Goal: Transaction & Acquisition: Subscribe to service/newsletter

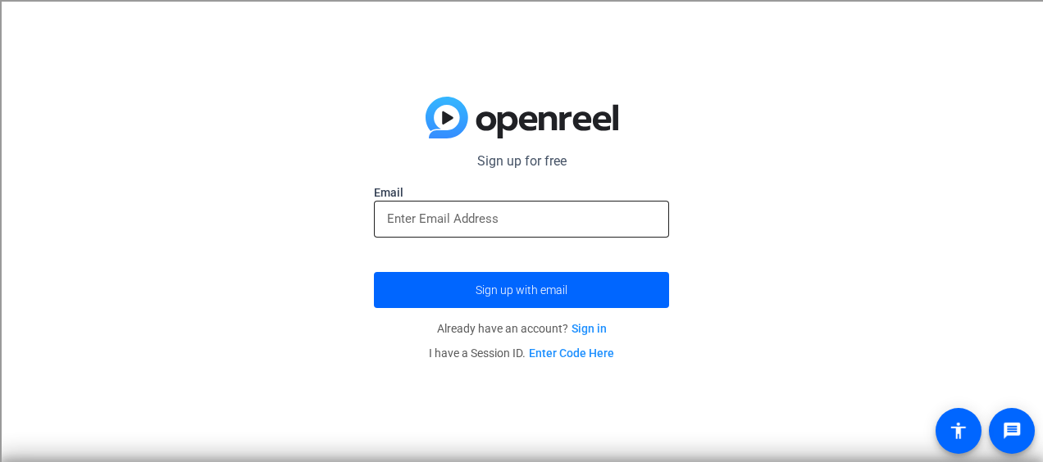
click at [492, 227] on input "email" at bounding box center [521, 219] width 269 height 20
click at [767, 223] on div "Sign up for free Email Sign up with email Already have an account? Sign in I ha…" at bounding box center [521, 231] width 1043 height 462
click at [587, 327] on link "Sign in" at bounding box center [588, 328] width 35 height 13
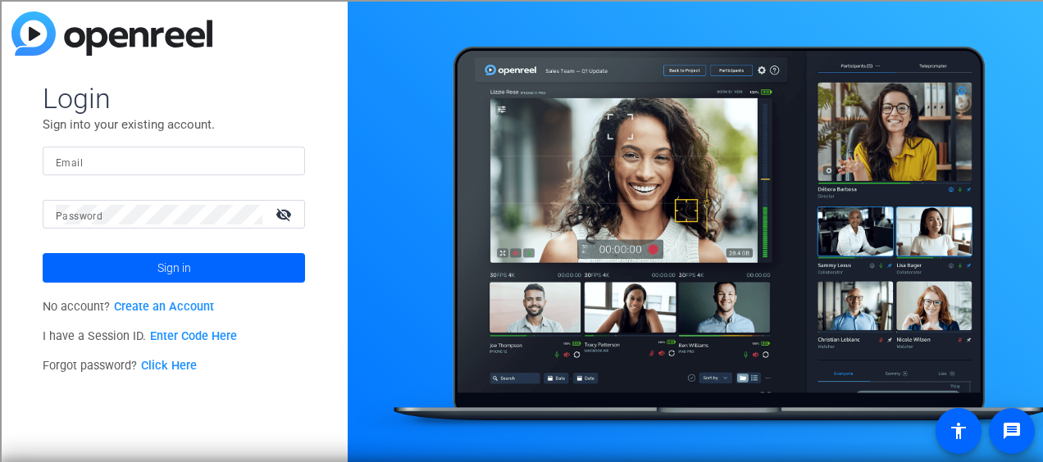
click at [197, 172] on div at bounding box center [174, 161] width 236 height 29
type input "[EMAIL_ADDRESS][DOMAIN_NAME]"
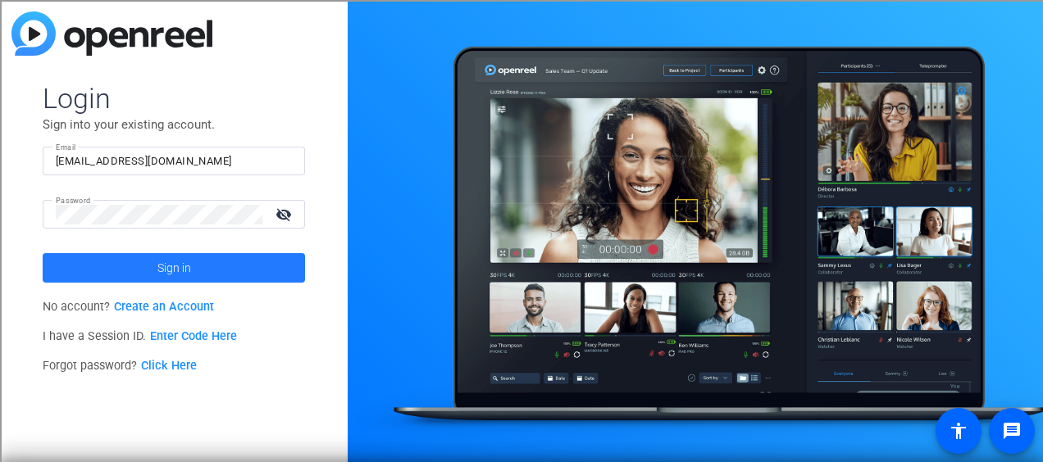
click at [259, 277] on span at bounding box center [174, 267] width 262 height 39
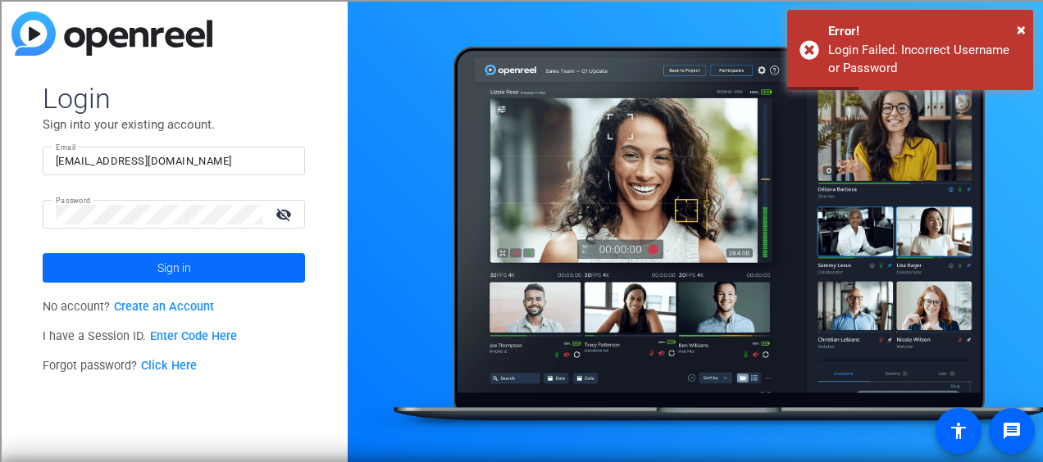
click at [182, 264] on span "Sign in" at bounding box center [174, 268] width 34 height 41
click at [193, 264] on span at bounding box center [174, 267] width 262 height 39
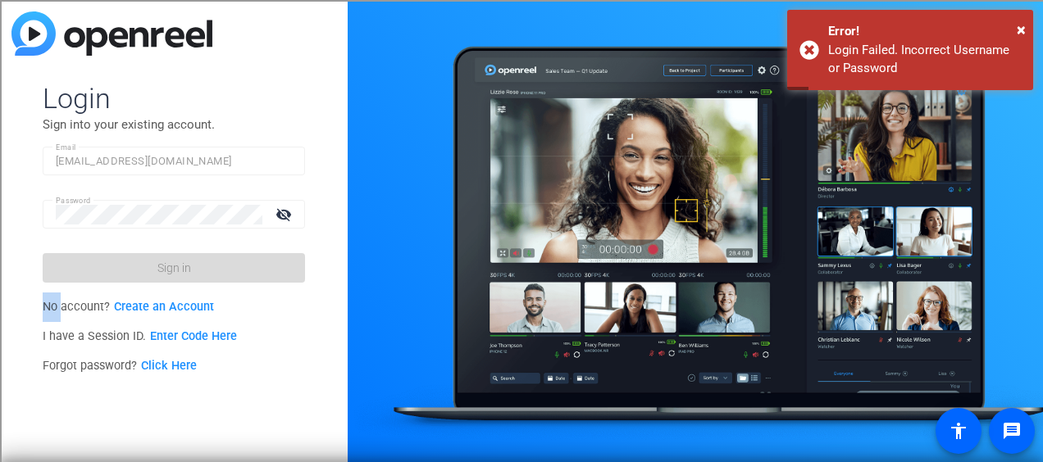
click at [193, 264] on form "Login Sign into your existing account. Email [EMAIL_ADDRESS][DOMAIN_NAME] Passw…" at bounding box center [174, 182] width 262 height 202
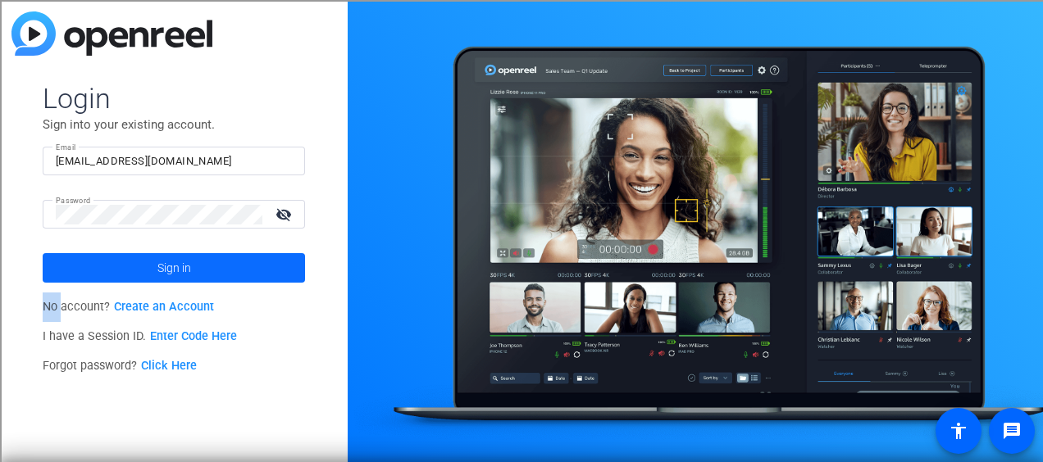
click at [193, 264] on span at bounding box center [174, 267] width 262 height 39
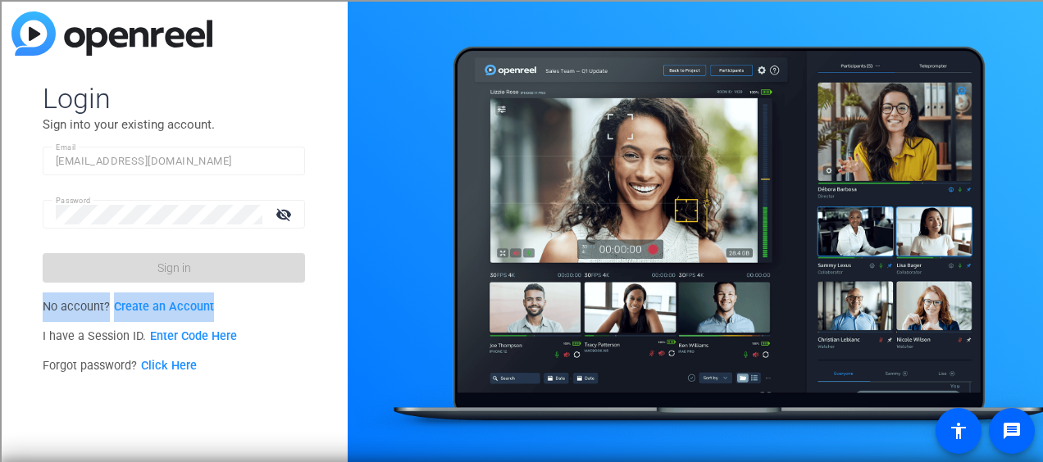
click at [193, 264] on form "Login Sign into your existing account. Email [EMAIL_ADDRESS][DOMAIN_NAME] Passw…" at bounding box center [174, 182] width 262 height 202
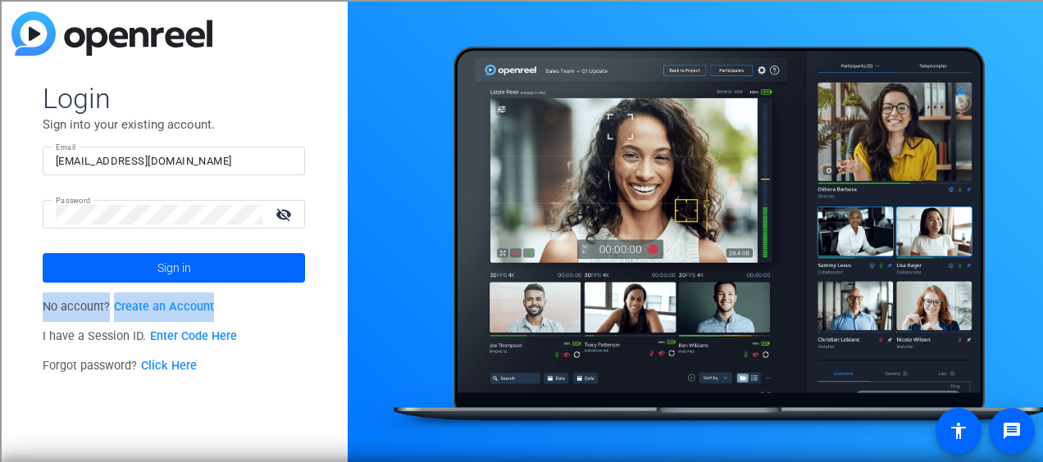
drag, startPoint x: 193, startPoint y: 264, endPoint x: 111, endPoint y: 265, distance: 82.8
click at [111, 265] on span at bounding box center [174, 267] width 262 height 39
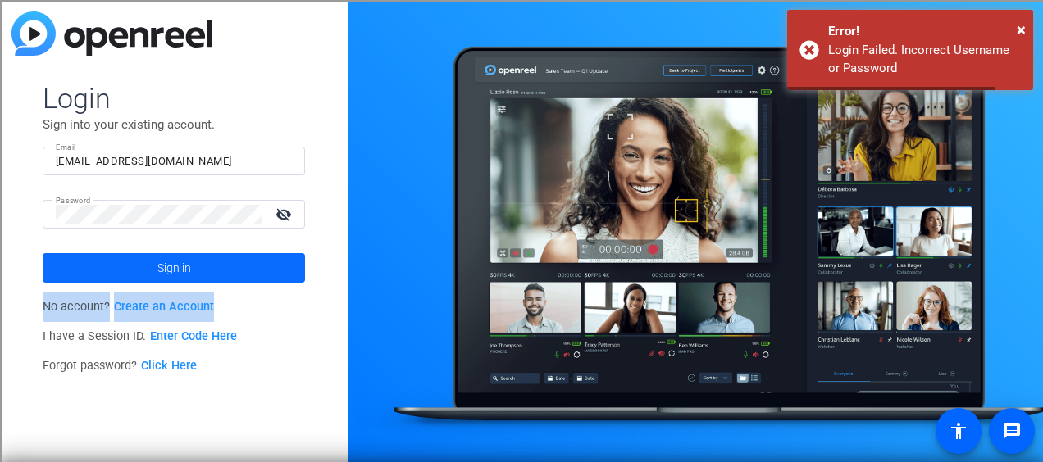
click at [166, 251] on span "Sign in" at bounding box center [174, 268] width 34 height 41
click at [149, 298] on p "No account? Create an Account" at bounding box center [174, 308] width 262 height 30
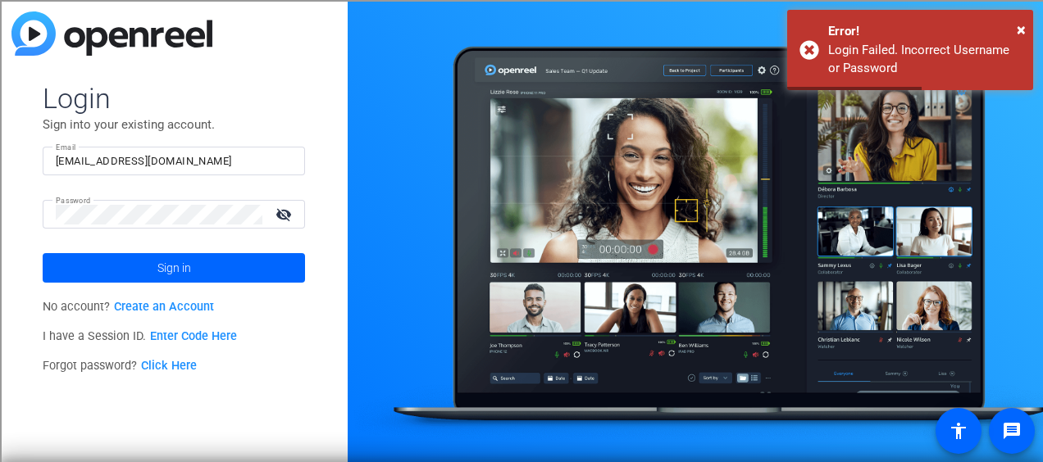
click at [140, 302] on link "Create an Account" at bounding box center [164, 307] width 100 height 14
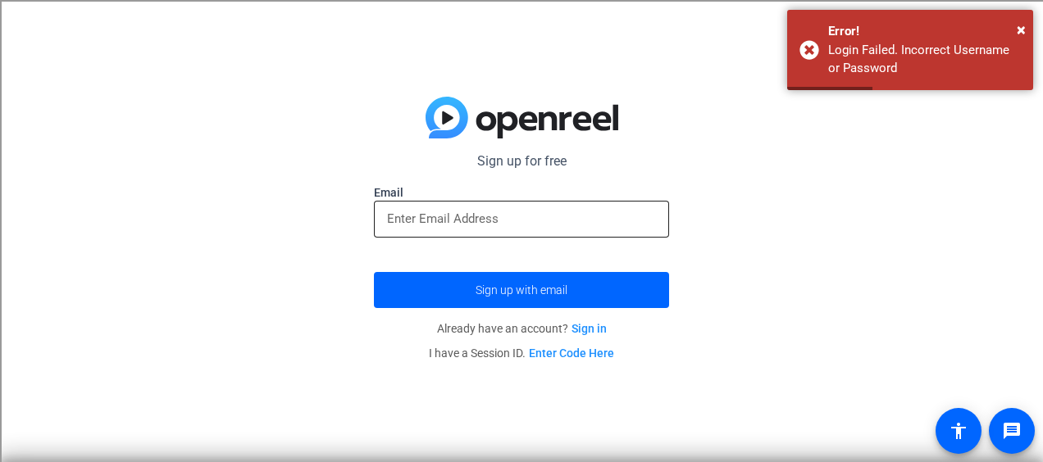
click at [461, 231] on div at bounding box center [521, 219] width 269 height 37
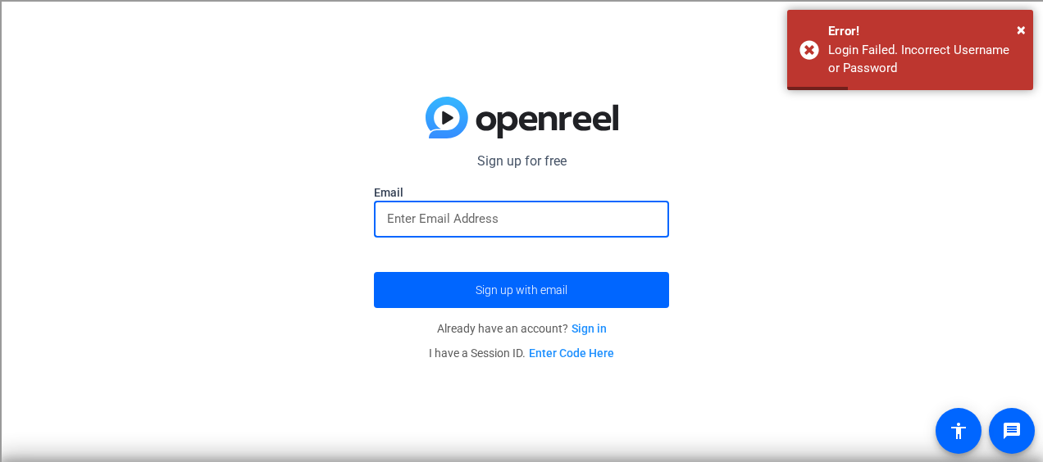
click at [456, 221] on input "email" at bounding box center [521, 219] width 269 height 20
type input "[EMAIL_ADDRESS][DOMAIN_NAME]"
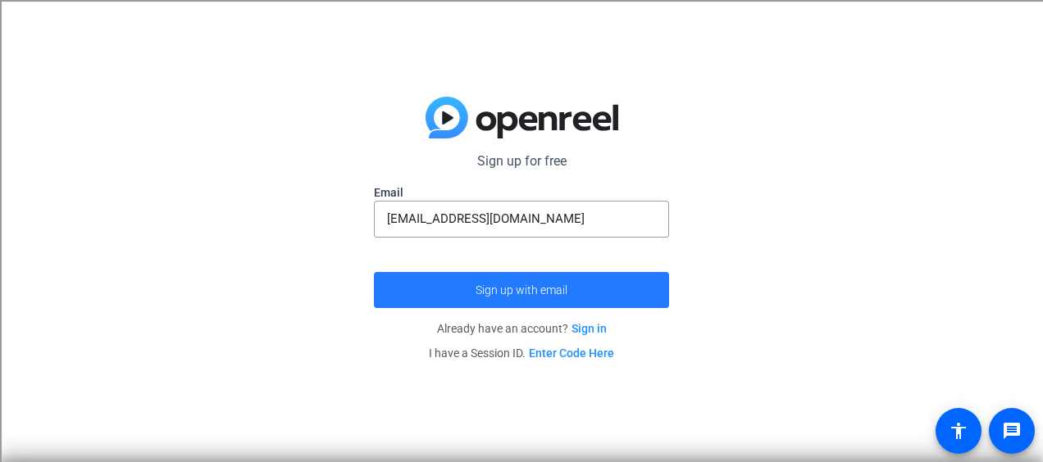
click at [556, 279] on span "submit" at bounding box center [521, 290] width 295 height 39
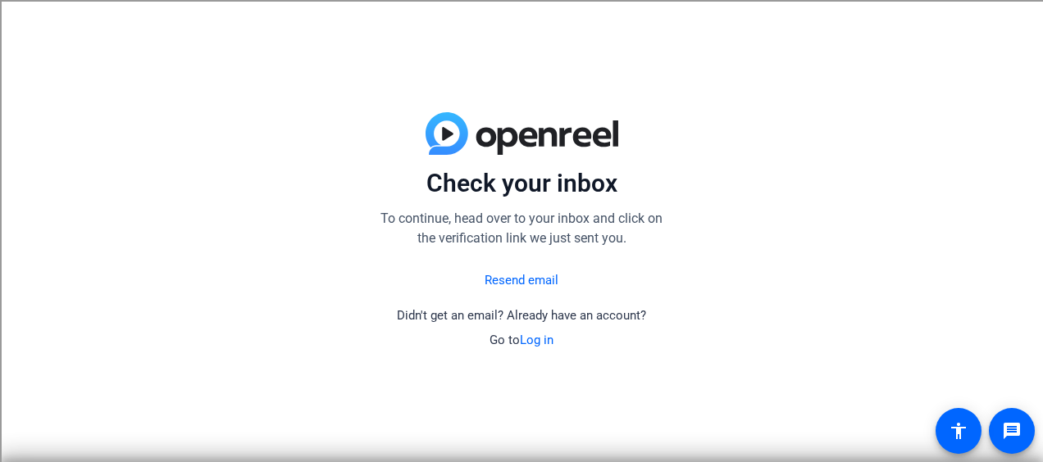
click at [511, 285] on link "Resend email" at bounding box center [522, 280] width 74 height 19
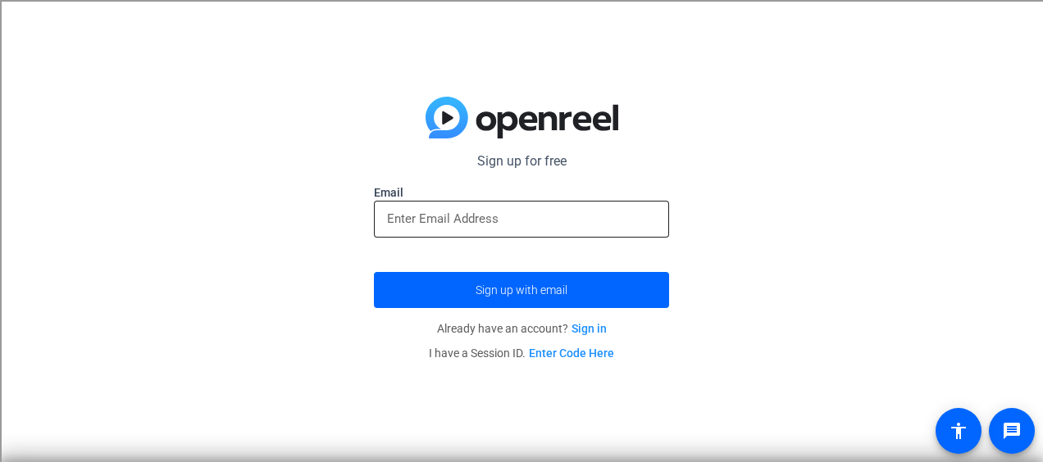
click at [427, 225] on input "email" at bounding box center [521, 219] width 269 height 20
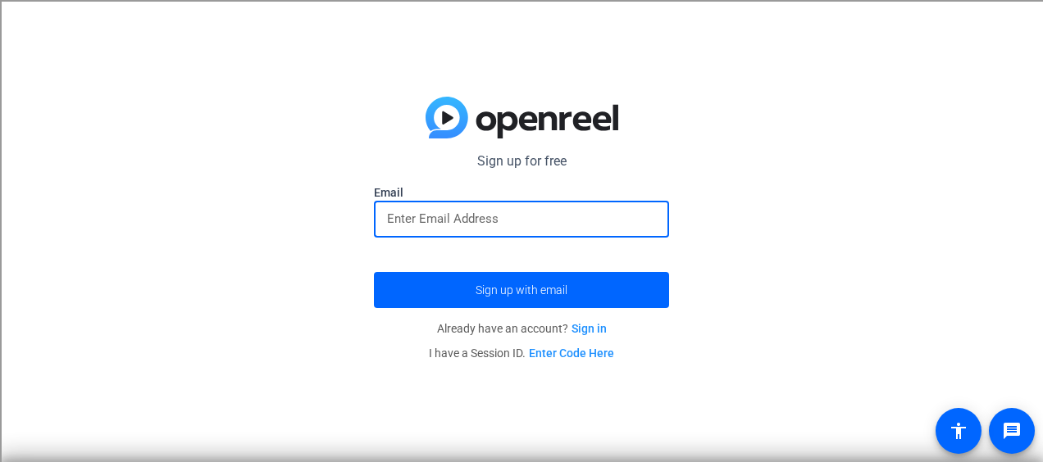
click at [293, 116] on div "Sign up for free Email Sign up with email Already have an account? Sign in I ha…" at bounding box center [521, 231] width 1043 height 462
